Goal: Information Seeking & Learning: Learn about a topic

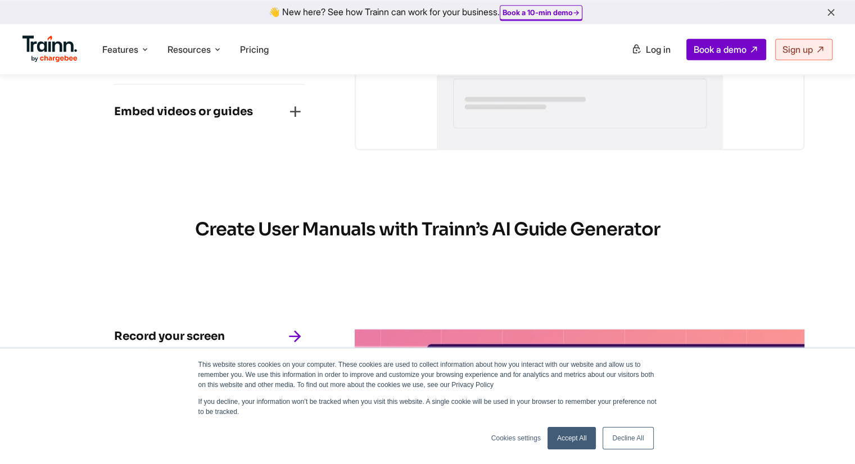
scroll to position [1293, 0]
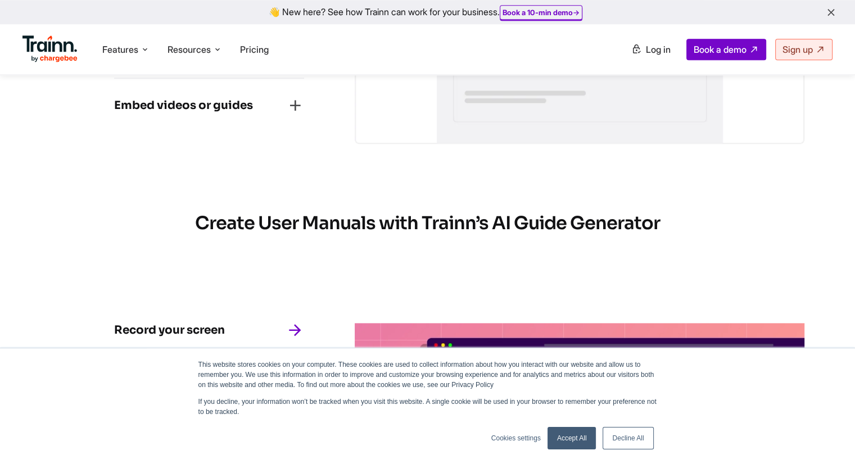
click at [294, 115] on icon "button" at bounding box center [295, 106] width 18 height 18
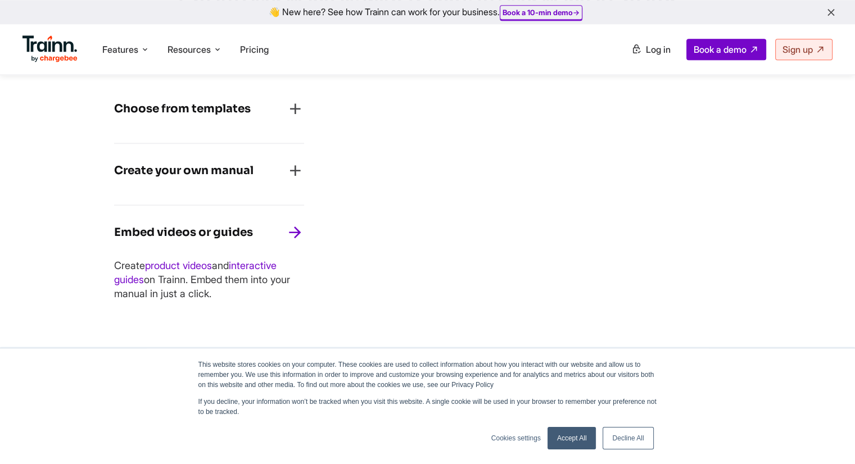
scroll to position [1012, 0]
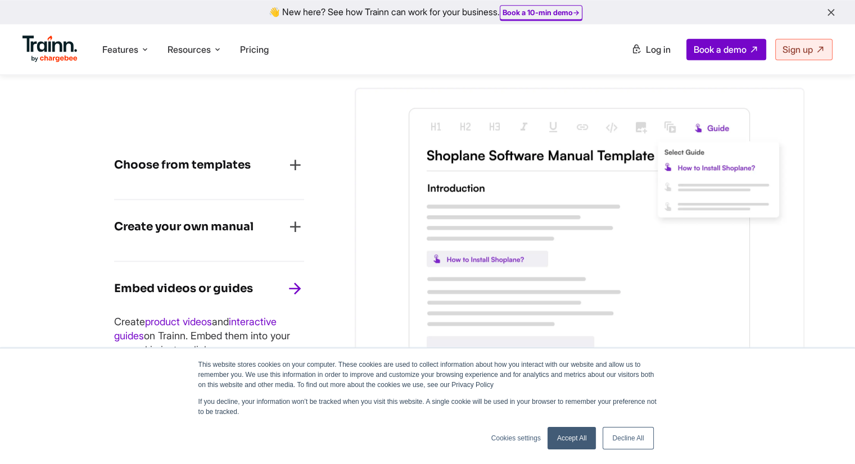
click at [626, 439] on link "Decline All" at bounding box center [628, 438] width 51 height 22
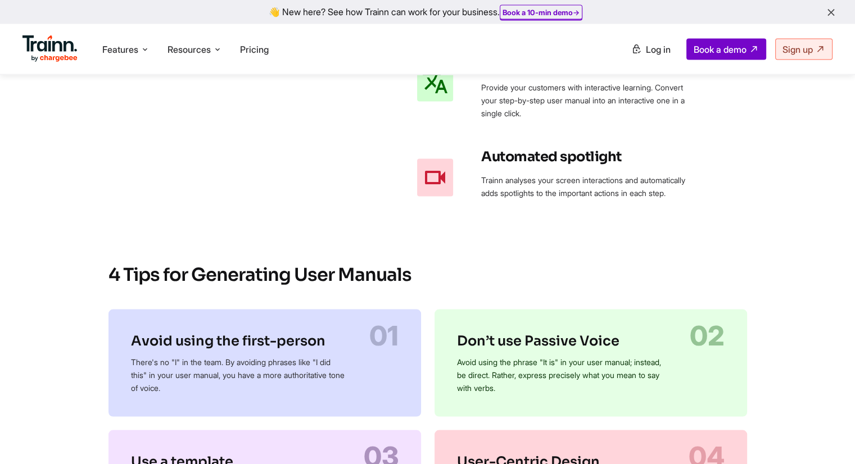
scroll to position [2305, 0]
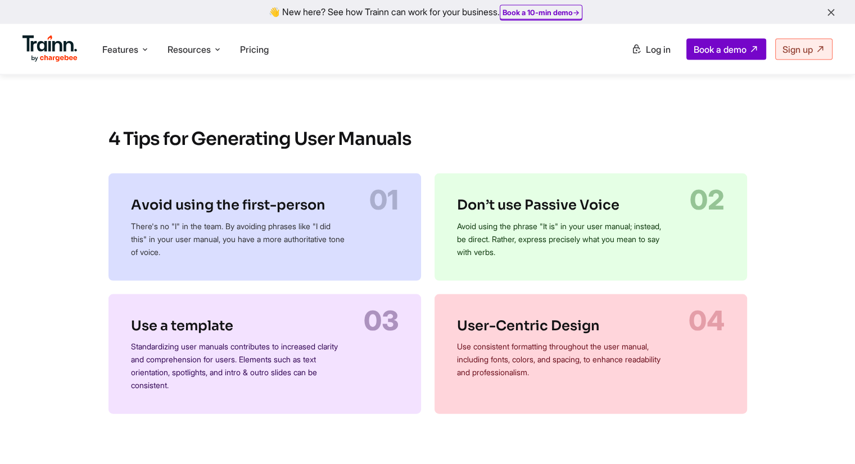
click at [71, 243] on div "4 Tips for Generating User Manuals Avoid using the first-person There's no "I" …" at bounding box center [428, 265] width 720 height 343
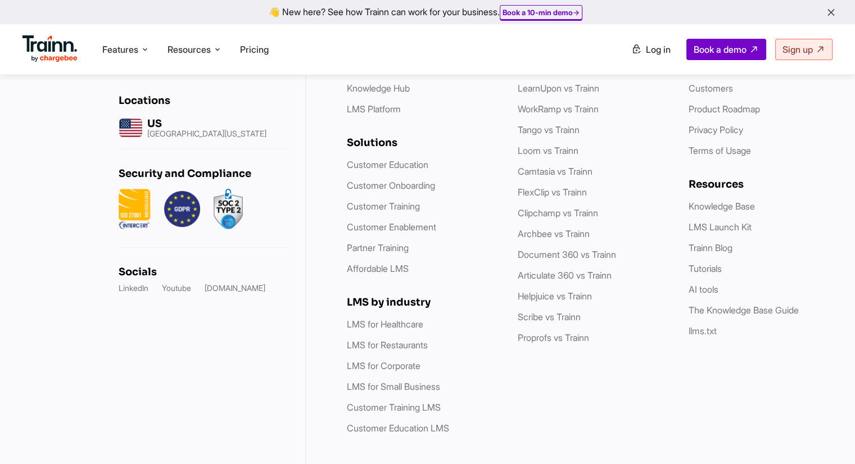
scroll to position [4297, 0]
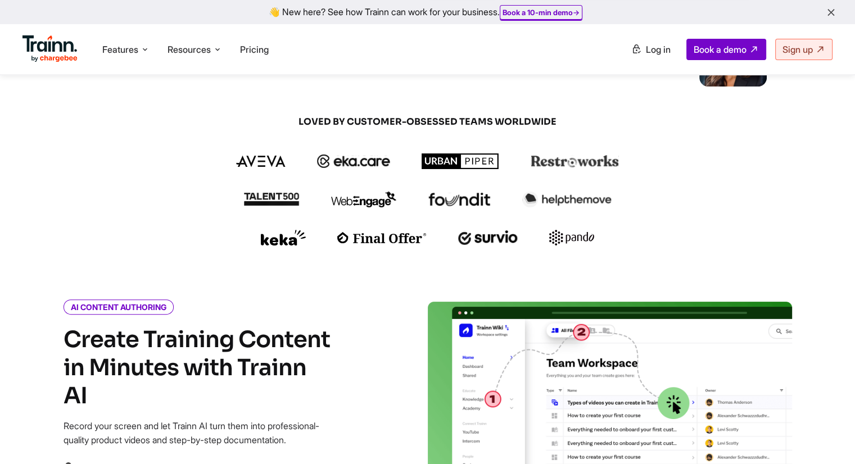
scroll to position [56, 0]
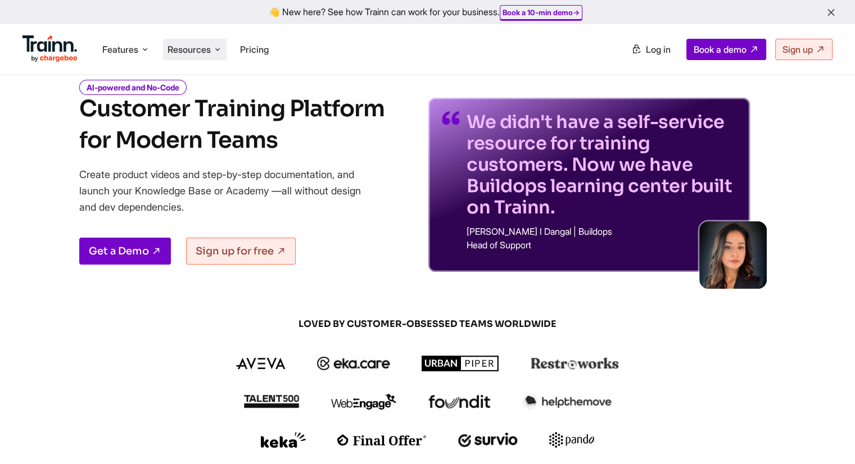
click at [209, 42] on li "Resources Resources Trainn Help Center Help videos to get you started. Trainn B…" at bounding box center [195, 49] width 64 height 21
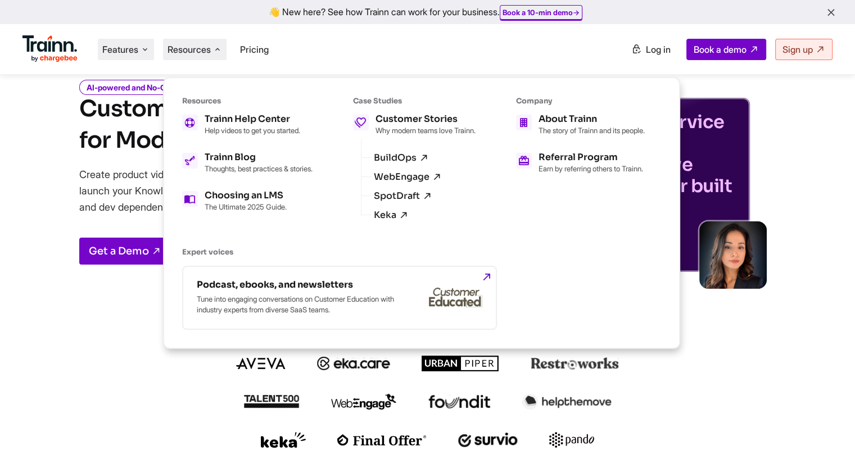
click at [133, 51] on span "Features" at bounding box center [120, 49] width 36 height 12
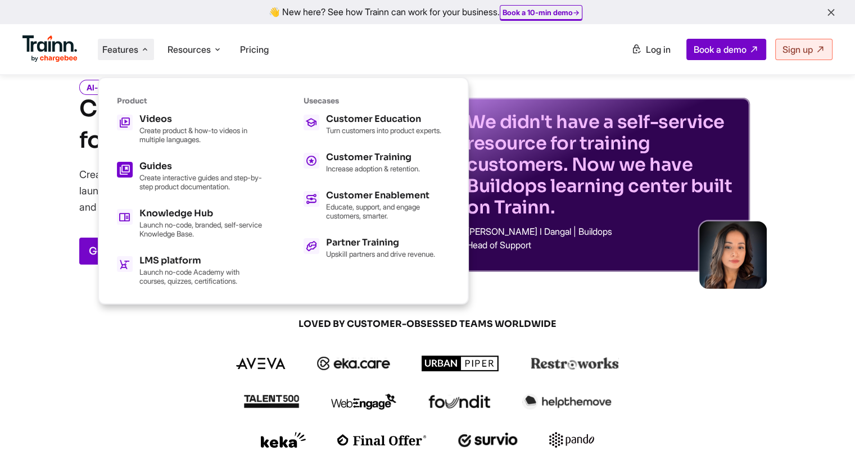
click at [180, 178] on p "Create interactive guides and step-by-step product documentation." at bounding box center [201, 182] width 124 height 18
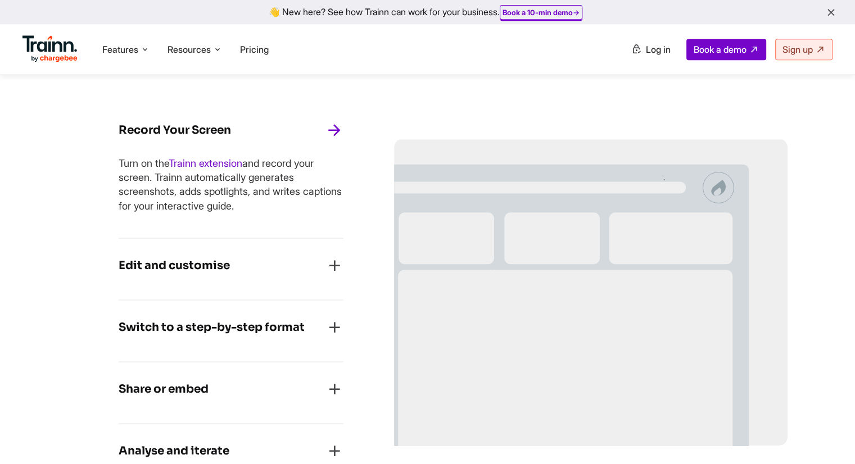
scroll to position [562, 0]
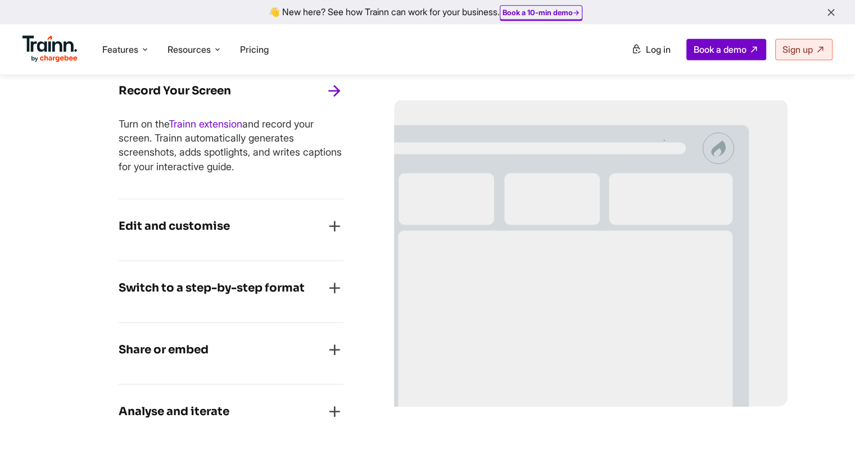
click at [335, 232] on icon "button" at bounding box center [335, 227] width 18 height 18
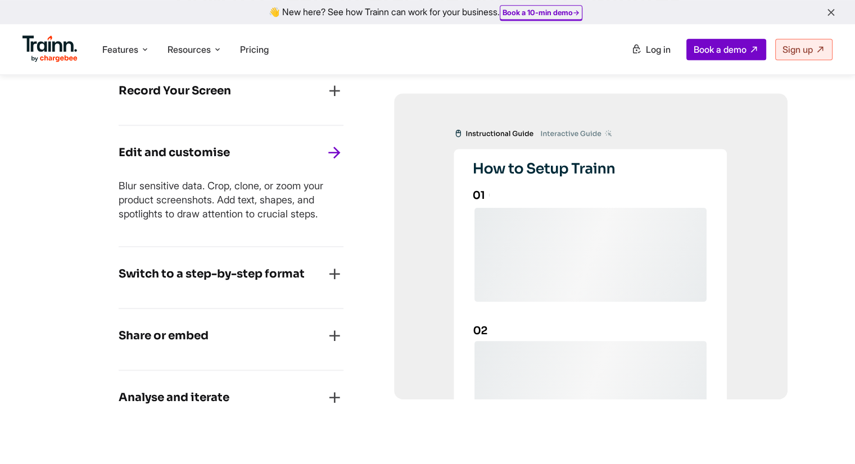
click at [333, 274] on icon "button" at bounding box center [335, 274] width 18 height 18
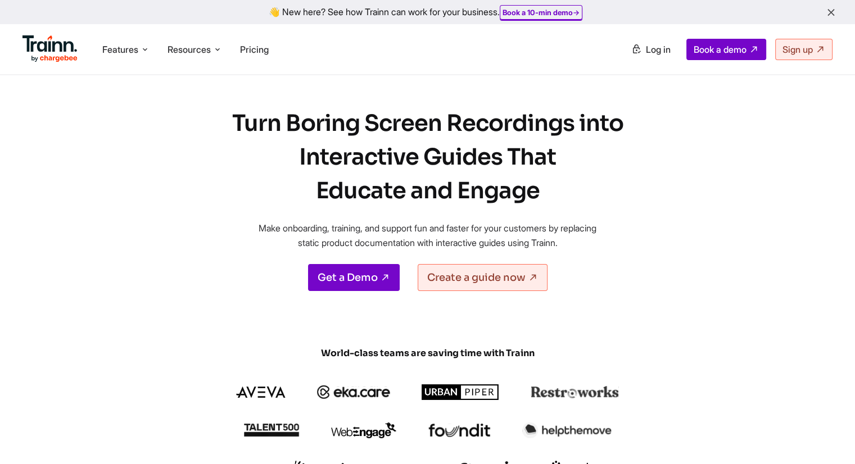
scroll to position [0, 0]
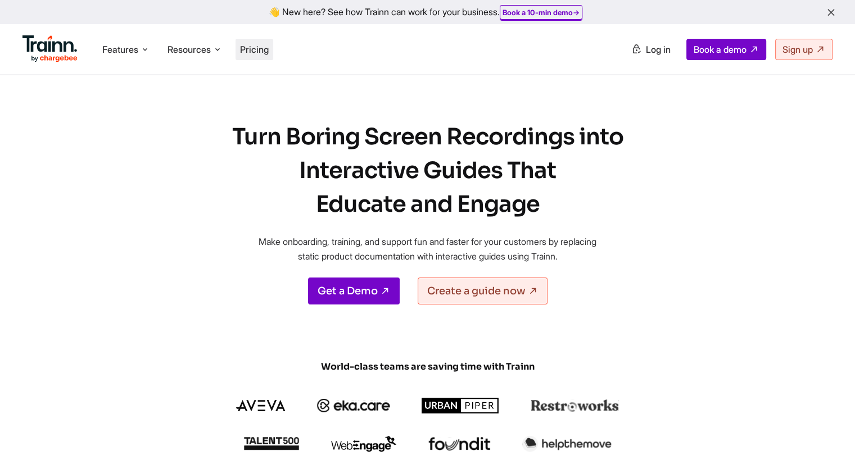
click at [247, 51] on span "Pricing" at bounding box center [254, 49] width 29 height 11
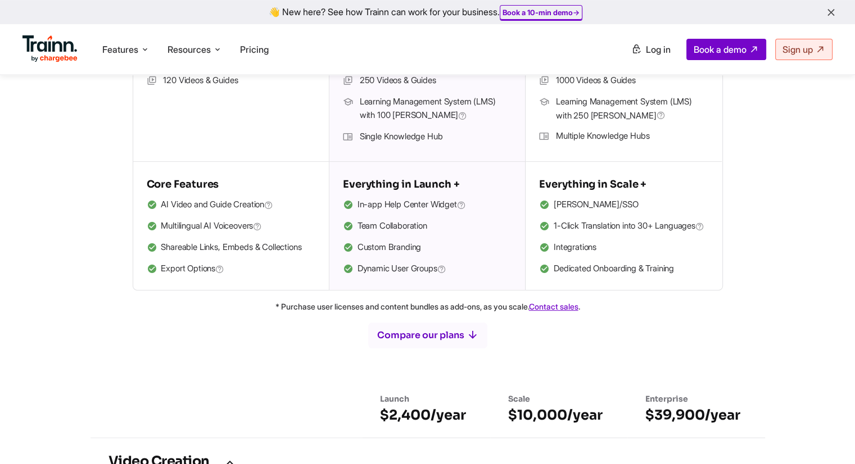
scroll to position [225, 0]
